Goal: Communication & Community: Answer question/provide support

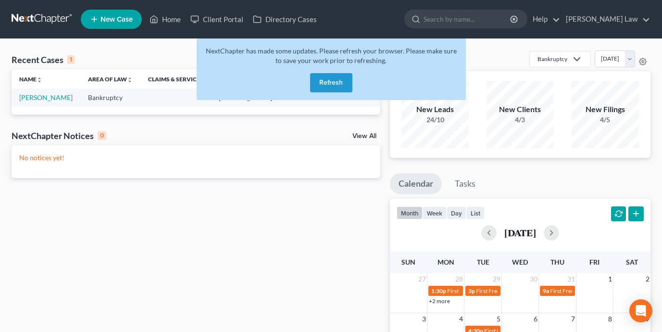
click at [332, 82] on button "Refresh" at bounding box center [331, 82] width 42 height 19
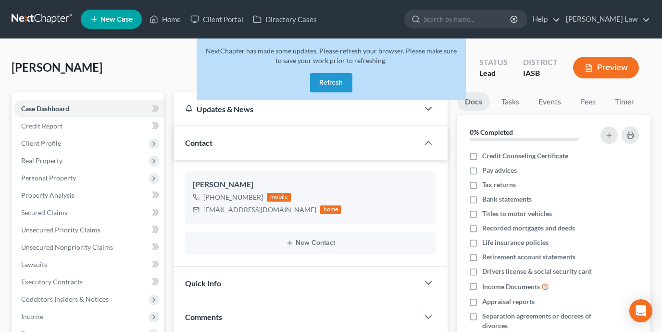
click at [339, 83] on button "Refresh" at bounding box center [331, 82] width 42 height 19
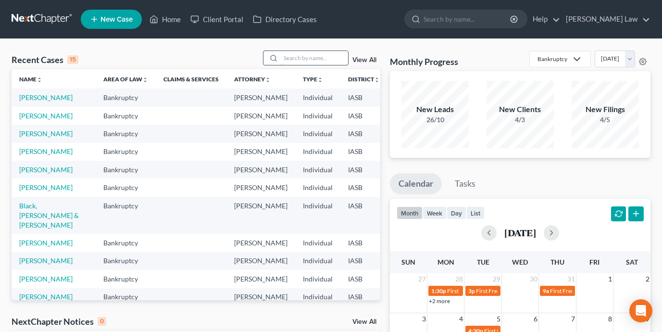
click at [319, 57] on input "search" at bounding box center [314, 58] width 67 height 14
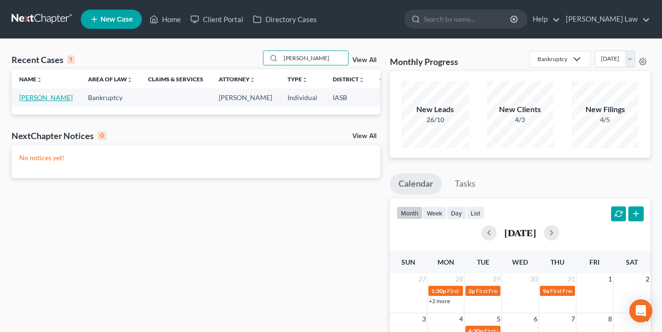
type input "smutz"
click at [33, 101] on link "Smutz, Shirley" at bounding box center [45, 97] width 53 height 8
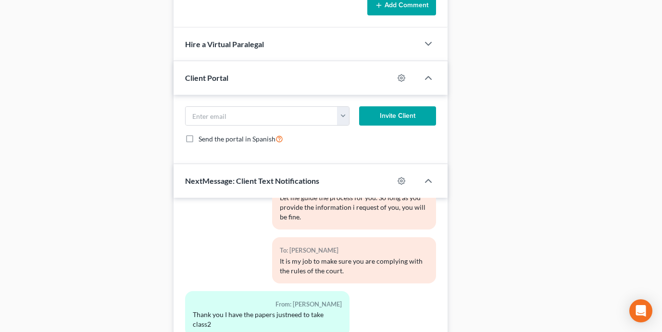
scroll to position [767, 0]
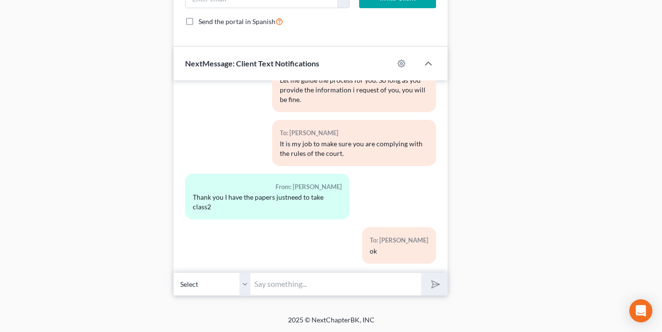
click at [302, 283] on input "text" at bounding box center [335, 284] width 171 height 24
paste input "https://calendly.com/shanezismanlaw/non-bundled"
type input "https://calendly.com/shanezismanlaw/non-bundled"
click at [421, 273] on button "submit" at bounding box center [434, 284] width 26 height 23
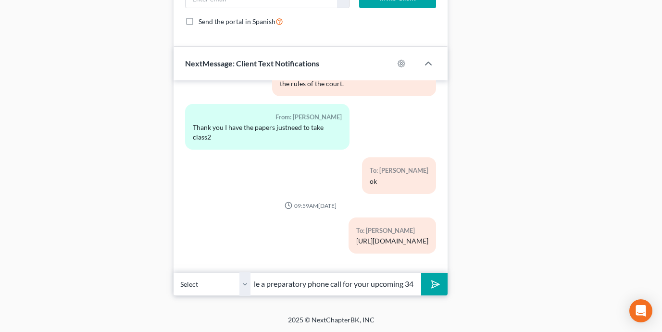
scroll to position [0, 194]
type input "Hi Shirley - please use the link above to schedule a preparatory phone call for…"
click at [421, 273] on button "submit" at bounding box center [434, 284] width 26 height 23
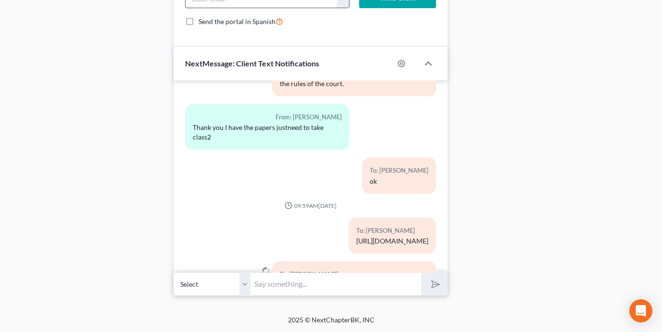
scroll to position [547, 0]
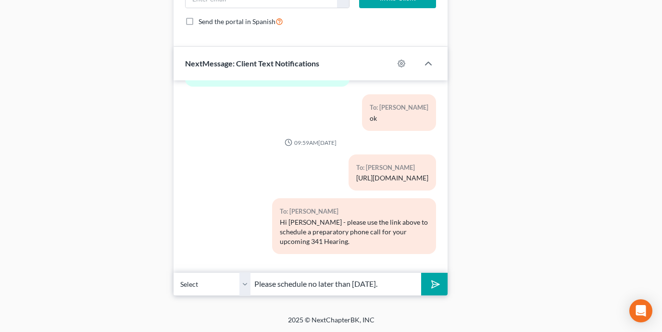
type input "Please schedule no later than August 26th."
click at [421, 273] on button "submit" at bounding box center [434, 284] width 26 height 23
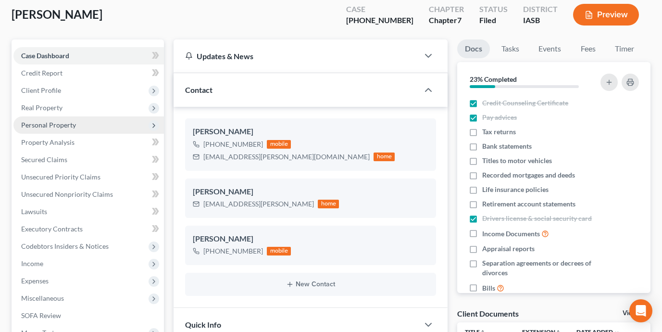
scroll to position [0, 0]
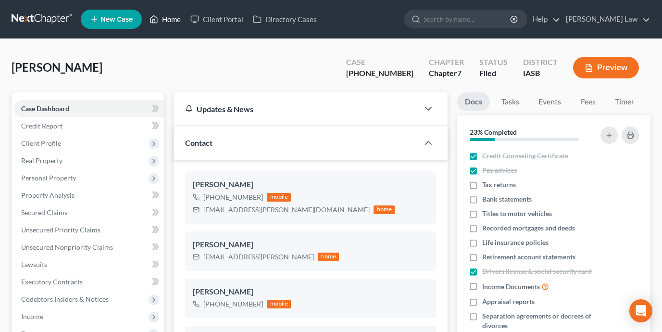
click at [169, 19] on link "Home" at bounding box center [165, 19] width 41 height 17
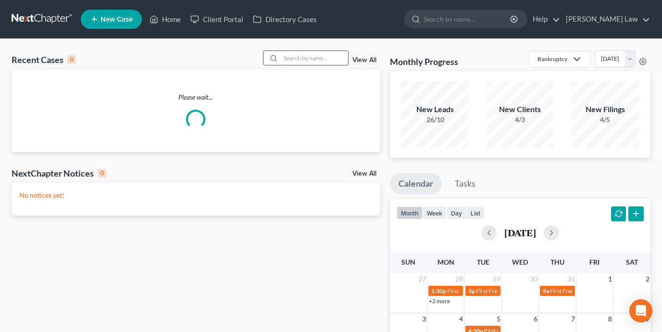
click at [298, 60] on input "search" at bounding box center [314, 58] width 67 height 14
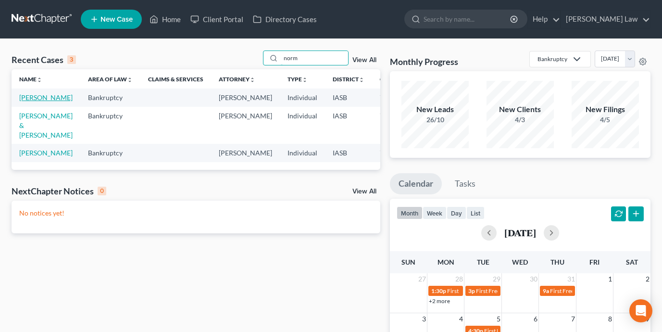
type input "norm"
click at [31, 101] on link "Robertson, Norman" at bounding box center [45, 97] width 53 height 8
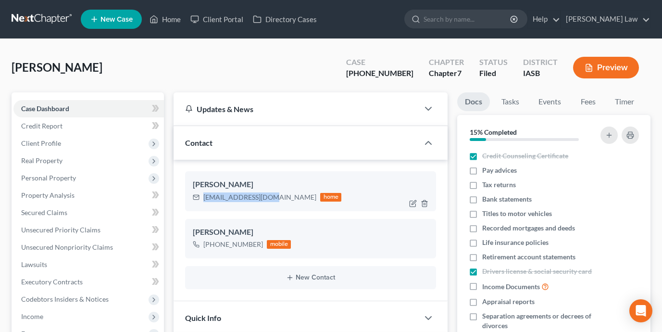
drag, startPoint x: 270, startPoint y: 197, endPoint x: 201, endPoint y: 197, distance: 68.7
click at [201, 197] on div "nimsr9911@gmail.com home" at bounding box center [267, 197] width 149 height 12
copy div "nimsr9911@gmail.com"
